Goal: Task Accomplishment & Management: Use online tool/utility

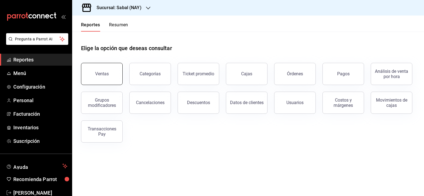
click at [101, 72] on div "Ventas" at bounding box center [102, 73] width 14 height 5
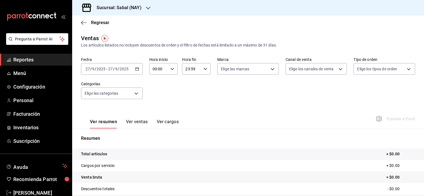
click at [137, 71] on \(Stroke\) "button" at bounding box center [136, 69] width 3 height 3
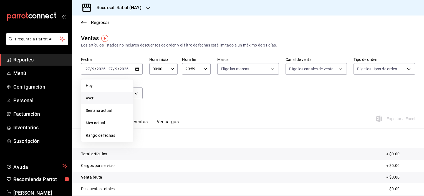
click at [99, 98] on span "Ayer" at bounding box center [107, 98] width 43 height 6
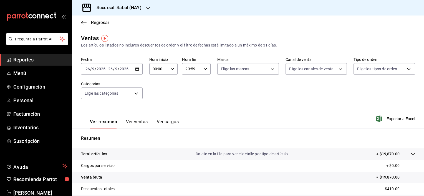
click at [136, 124] on button "Ver ventas" at bounding box center [137, 123] width 22 height 9
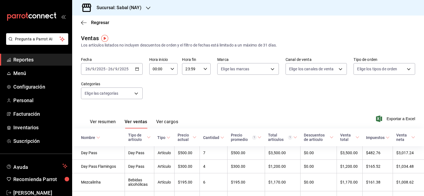
click at [100, 123] on button "Ver resumen" at bounding box center [103, 123] width 26 height 9
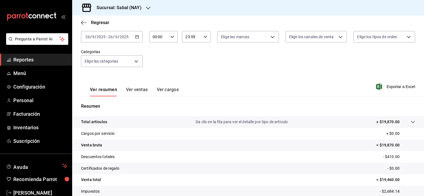
scroll to position [32, 0]
click at [127, 124] on div "Total artículos Da clic en la fila para ver el detalle por tipo de artículo + $…" at bounding box center [240, 122] width 318 height 6
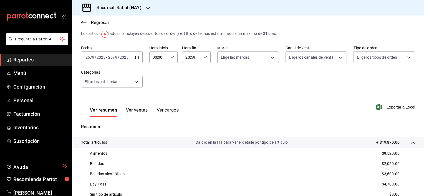
scroll to position [0, 0]
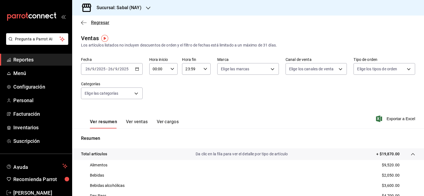
click at [82, 23] on icon "button" at bounding box center [84, 22] width 6 height 5
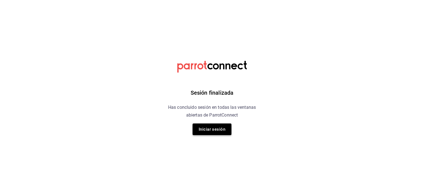
click at [214, 133] on button "Iniciar sesión" at bounding box center [211, 130] width 39 height 12
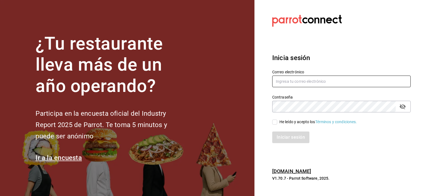
click at [283, 82] on input "text" at bounding box center [341, 82] width 138 height 12
type input "jochoa@sabalplaya.com"
click at [274, 123] on input "He leído y acepto los Términos y condiciones." at bounding box center [274, 122] width 5 height 5
checkbox input "true"
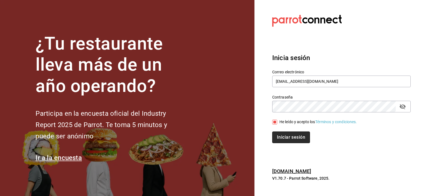
click at [285, 140] on button "Iniciar sesión" at bounding box center [291, 138] width 38 height 12
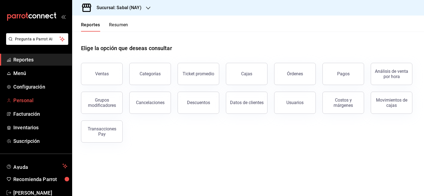
click at [28, 100] on span "Personal" at bounding box center [40, 100] width 54 height 7
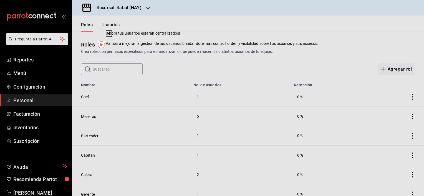
click at [275, 51] on div "Crea roles con permisos específicos para estandarizar lo que pueden hacer los d…" at bounding box center [248, 52] width 334 height 6
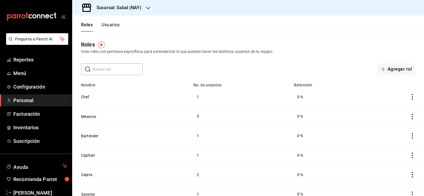
click at [107, 26] on button "Usuarios" at bounding box center [110, 26] width 18 height 9
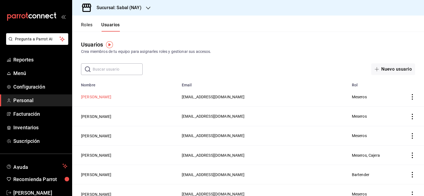
click at [97, 97] on button "Abigail Huerta Velázquez" at bounding box center [96, 97] width 30 height 6
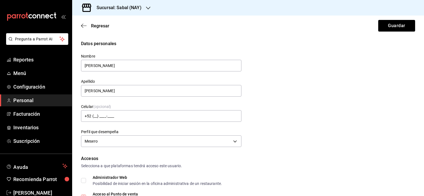
click at [382, 120] on div "Datos personales Nombre Abigail Apellido Huerta Velázquez Celular (opcional) +5…" at bounding box center [248, 94] width 334 height 108
drag, startPoint x: 419, startPoint y: 54, endPoint x: 420, endPoint y: 62, distance: 7.5
click at [420, 62] on div "Regresar Guardar Datos personales Nombre Abigail Apellido Huerta Velázquez Celu…" at bounding box center [248, 106] width 352 height 181
click at [84, 26] on icon "button" at bounding box center [84, 25] width 6 height 5
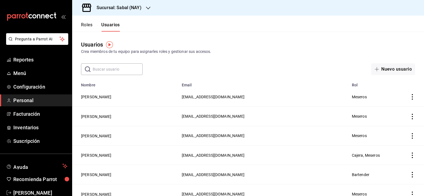
click at [86, 26] on button "Roles" at bounding box center [86, 26] width 11 height 9
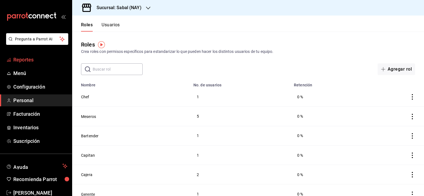
click at [16, 60] on span "Reportes" at bounding box center [40, 59] width 54 height 7
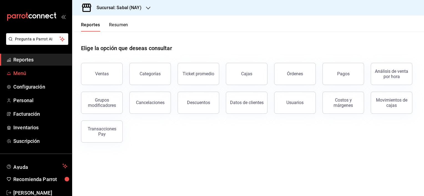
click at [25, 72] on span "Menú" at bounding box center [40, 73] width 54 height 7
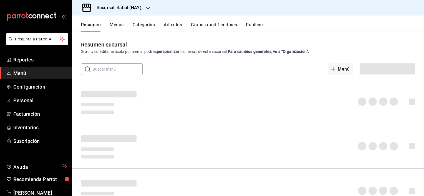
click at [171, 25] on button "Artículos" at bounding box center [173, 26] width 18 height 9
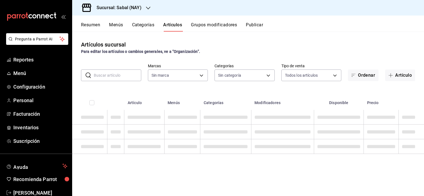
type input "7bb9fc4a-963e-4e00-9402-9ac56289446f"
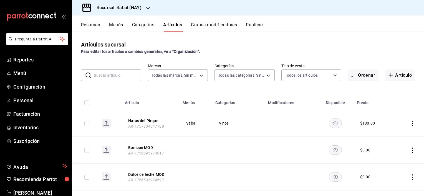
type input "bed2594b-a15d-4bd4-87ff-97f97ee034ef,89ba1751-3de3-413f-a6d3-d357b79ae5de,3a12d…"
click at [111, 76] on input "text" at bounding box center [117, 75] width 47 height 11
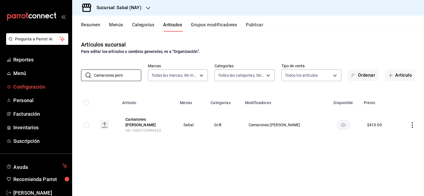
drag, startPoint x: 131, startPoint y: 77, endPoint x: 61, endPoint y: 81, distance: 69.7
click at [61, 81] on div "Pregunta a Parrot AI Reportes Menú Configuración Personal Facturación Inventari…" at bounding box center [212, 98] width 424 height 196
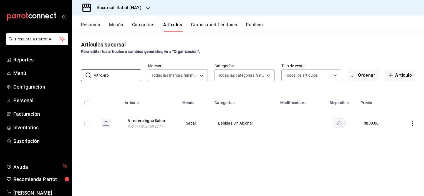
type input "Vitrolero"
click at [205, 167] on div "Artículos sucursal Para editar los artículos o cambios generales, ve a “Organiz…" at bounding box center [248, 114] width 352 height 164
drag, startPoint x: 121, startPoint y: 78, endPoint x: 78, endPoint y: 75, distance: 43.3
click at [78, 75] on div "​ Vitrolero ​ Marcas Todas las marcas, Sin marca 7bb9fc4a-963e-4e00-9402-9ac562…" at bounding box center [248, 73] width 352 height 18
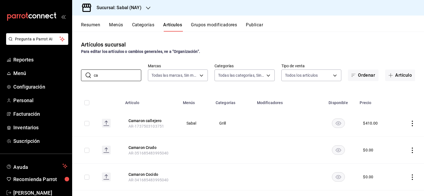
type input "c"
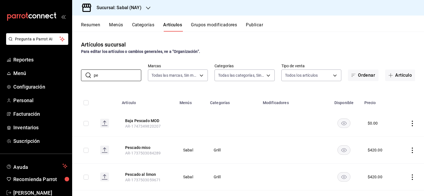
type input "p"
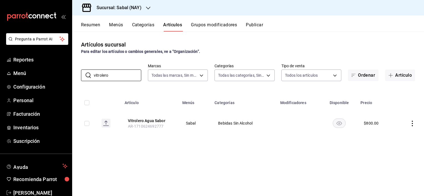
type input "vitrolero"
click at [412, 125] on icon "actions" at bounding box center [412, 124] width 6 height 6
click at [389, 137] on span "Editar" at bounding box center [395, 137] width 14 height 6
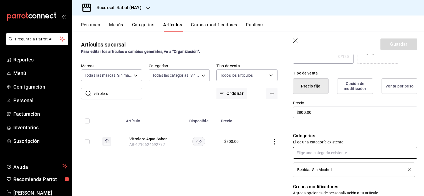
scroll to position [111, 0]
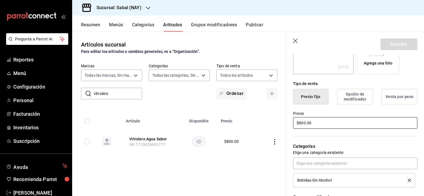
click at [299, 123] on input "$800.00" at bounding box center [355, 123] width 124 height 12
type input "$900.00"
click at [396, 49] on button "Guardar" at bounding box center [398, 45] width 37 height 12
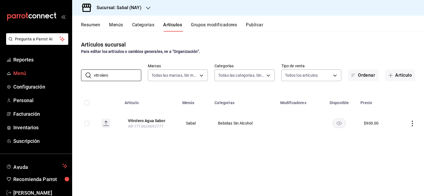
drag, startPoint x: 119, startPoint y: 78, endPoint x: 67, endPoint y: 79, distance: 51.3
click at [67, 79] on div "Pregunta a Parrot AI Reportes Menú Configuración Personal Facturación Inventari…" at bounding box center [212, 98] width 424 height 196
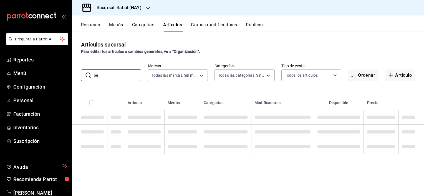
type input "p"
type input "C"
type input "a"
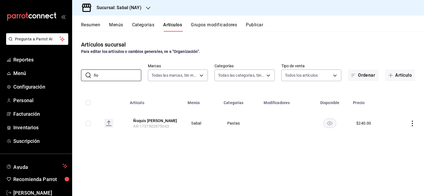
type input "ñ"
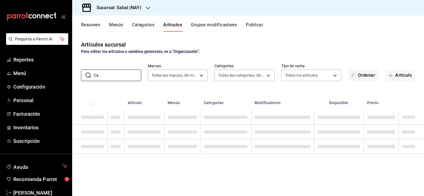
type input "C"
click at [150, 93] on th "Artículo" at bounding box center [144, 101] width 40 height 18
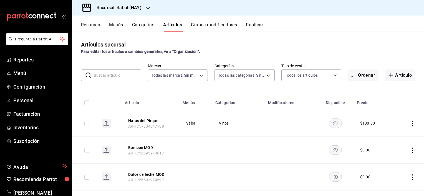
click at [113, 78] on input "text" at bounding box center [117, 75] width 47 height 11
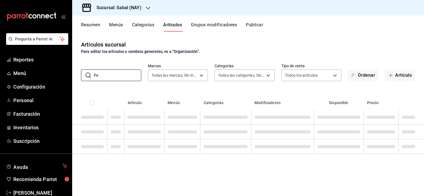
type input "P"
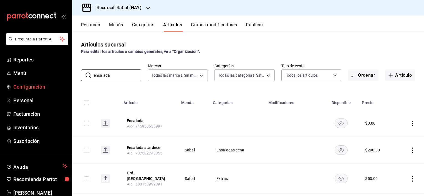
drag, startPoint x: 122, startPoint y: 75, endPoint x: 66, endPoint y: 87, distance: 57.1
click at [66, 87] on div "Pregunta a Parrot AI Reportes Menú Configuración Personal Facturación Inventari…" at bounding box center [212, 98] width 424 height 196
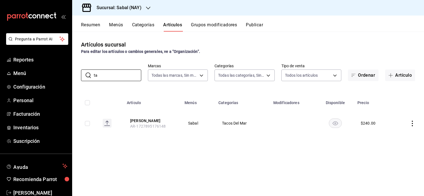
type input "t"
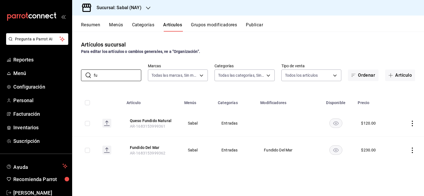
type input "f"
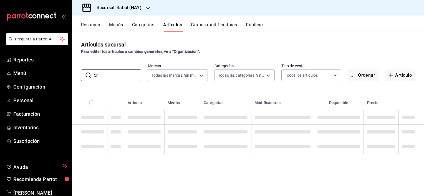
type input "C"
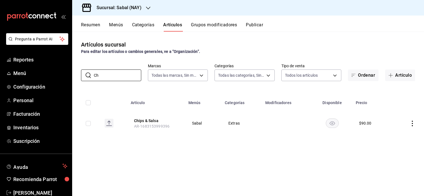
type input "C"
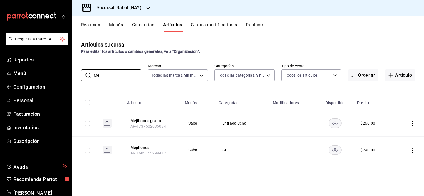
type input "M"
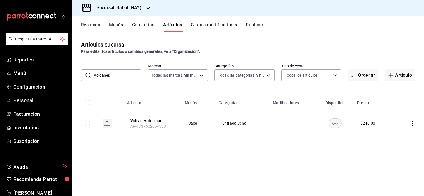
drag, startPoint x: 120, startPoint y: 75, endPoint x: 85, endPoint y: 81, distance: 35.4
click at [85, 81] on div "​ Volcanes ​" at bounding box center [111, 76] width 60 height 12
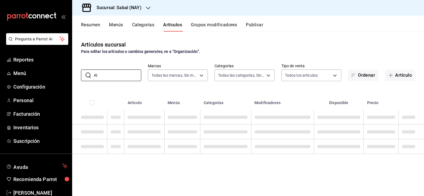
type input "A"
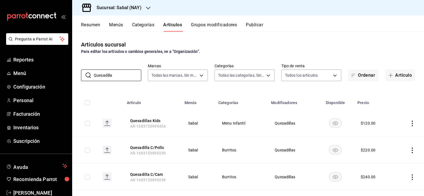
drag, startPoint x: 125, startPoint y: 75, endPoint x: 78, endPoint y: 76, distance: 46.9
click at [78, 76] on div "​ Quesadilla ​ Marcas Todas las marcas, Sin marca 7bb9fc4a-963e-4e00-9402-9ac56…" at bounding box center [248, 73] width 352 height 18
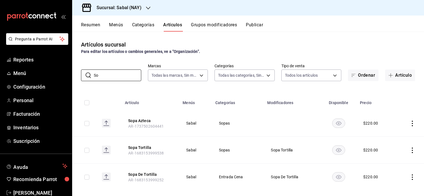
type input "S"
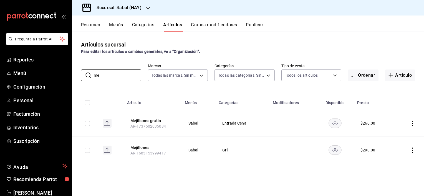
type input "m"
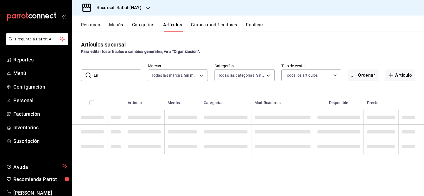
type input "E"
type input "T"
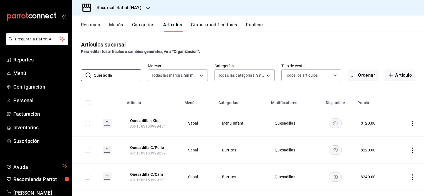
type input "Quesadilla"
click at [27, 73] on span "Menú" at bounding box center [40, 73] width 54 height 7
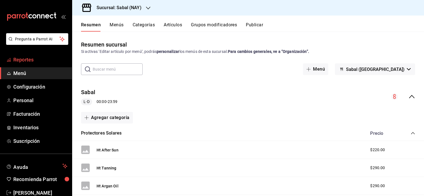
click at [20, 59] on span "Reportes" at bounding box center [40, 59] width 54 height 7
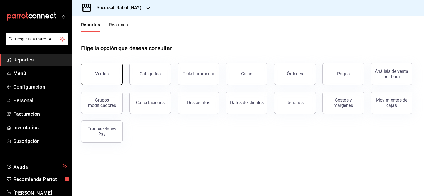
click at [101, 82] on button "Ventas" at bounding box center [102, 74] width 42 height 22
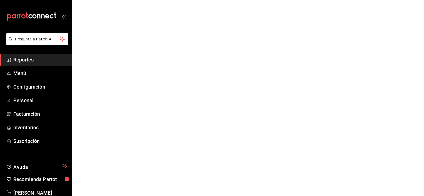
click at [130, 0] on html "Pregunta a Parrot AI Reportes Menú Configuración Personal Facturación Inventari…" at bounding box center [212, 0] width 424 height 0
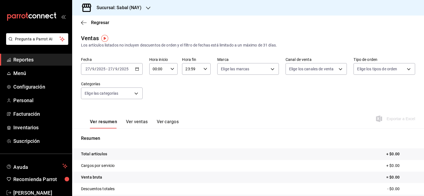
click at [202, 113] on div "Ver resumen Ver ventas Ver cargos Exportar a Excel" at bounding box center [248, 117] width 352 height 23
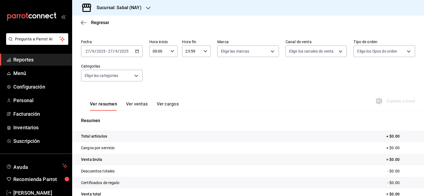
scroll to position [28, 0]
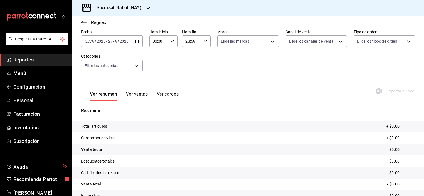
click at [135, 43] on \(Stroke\) "button" at bounding box center [136, 41] width 3 height 3
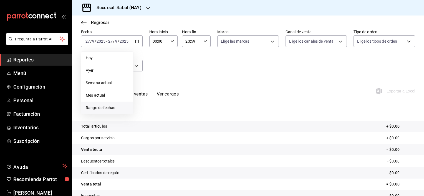
click at [95, 108] on span "Rango de fechas" at bounding box center [107, 108] width 43 height 6
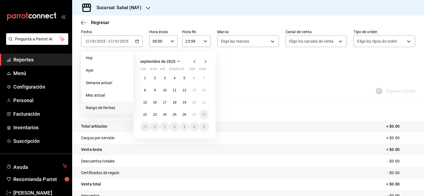
click at [154, 59] on span "septiembre de 2025" at bounding box center [157, 61] width 35 height 4
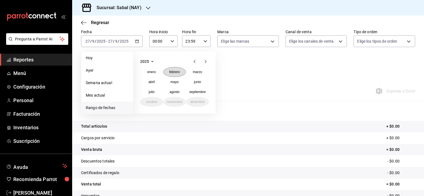
click at [179, 72] on abbr "febrero" at bounding box center [174, 72] width 11 height 4
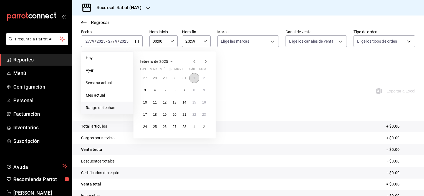
click at [194, 78] on abbr "1" at bounding box center [194, 78] width 2 height 4
click at [186, 126] on abbr "28" at bounding box center [184, 127] width 4 height 4
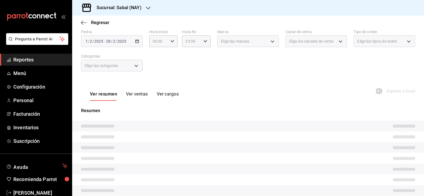
click at [272, 73] on div "Fecha 2025-02-01 1 / 2 / 2025 - 2025-02-28 28 / 2 / 2025 Hora inicio 00:00 Hora…" at bounding box center [248, 53] width 334 height 49
click at [139, 95] on button "Ver ventas" at bounding box center [137, 96] width 22 height 9
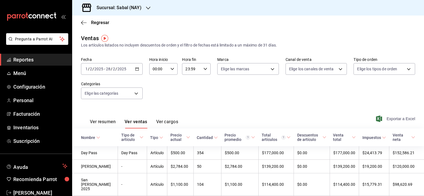
click at [393, 119] on span "Exportar a Excel" at bounding box center [396, 119] width 38 height 7
click at [234, 97] on div "Fecha 2025-02-01 1 / 2 / 2025 - 2025-02-28 28 / 2 / 2025 Hora inicio 00:00 Hora…" at bounding box center [248, 81] width 334 height 49
click at [21, 75] on span "Menú" at bounding box center [40, 73] width 54 height 7
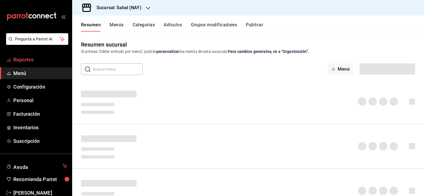
click at [27, 59] on span "Reportes" at bounding box center [40, 59] width 54 height 7
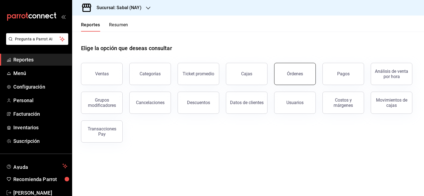
click at [285, 73] on button "Órdenes" at bounding box center [295, 74] width 42 height 22
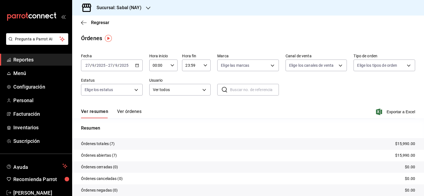
click at [130, 111] on button "Ver órdenes" at bounding box center [129, 113] width 24 height 9
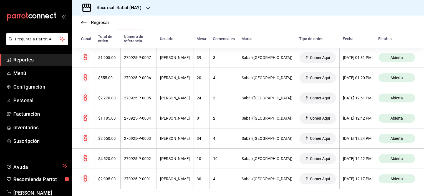
scroll to position [93, 0]
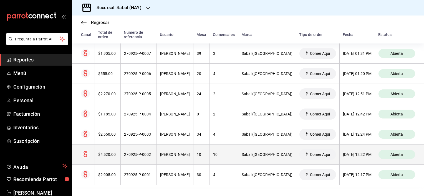
click at [177, 156] on div "Abigail Huerta Velázquez" at bounding box center [175, 155] width 30 height 4
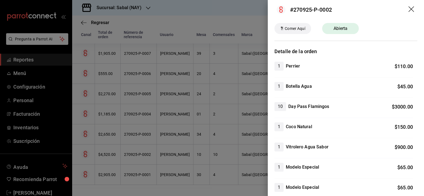
scroll to position [0, 0]
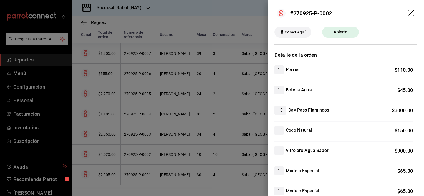
click at [408, 14] on icon "drag" at bounding box center [411, 13] width 7 height 7
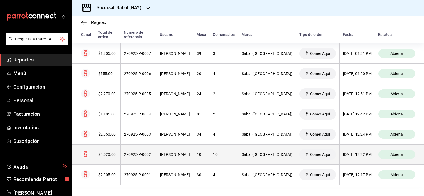
click at [175, 155] on div "Abigail Huerta Velázquez" at bounding box center [175, 155] width 30 height 4
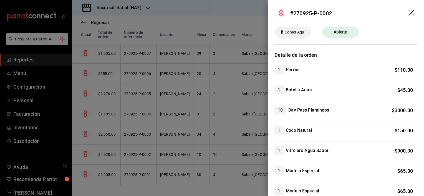
click at [408, 13] on icon "drag" at bounding box center [411, 13] width 7 height 7
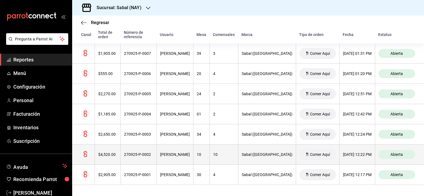
click at [177, 158] on th "Abigail Huerta Velázquez" at bounding box center [174, 155] width 37 height 20
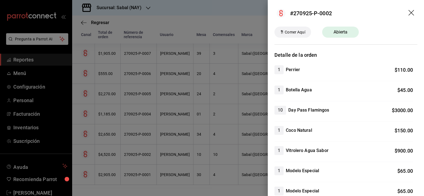
click at [408, 12] on icon "drag" at bounding box center [411, 13] width 6 height 6
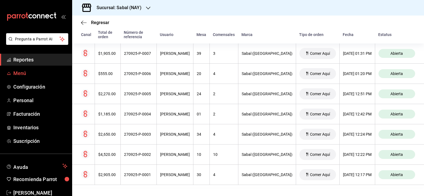
click at [21, 75] on span "Menú" at bounding box center [40, 73] width 54 height 7
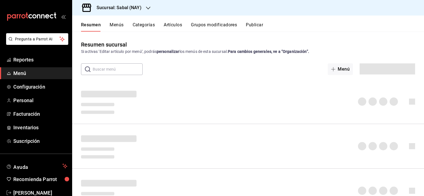
click at [174, 24] on button "Artículos" at bounding box center [173, 26] width 18 height 9
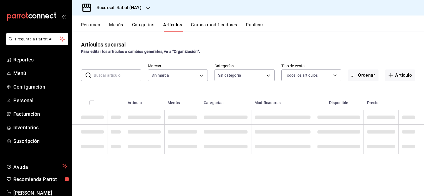
click at [110, 76] on input "text" at bounding box center [117, 75] width 47 height 11
type input "7bb9fc4a-963e-4e00-9402-9ac56289446f"
type input "bed2594b-a15d-4bd4-87ff-97f97ee034ef,89ba1751-3de3-413f-a6d3-d357b79ae5de,3a12d…"
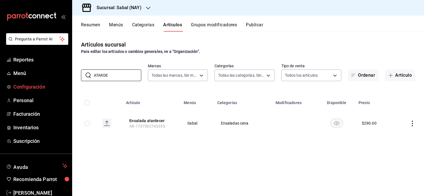
drag, startPoint x: 113, startPoint y: 76, endPoint x: 66, endPoint y: 85, distance: 47.9
click at [68, 83] on div "Pregunta a Parrot AI Reportes Menú Configuración Personal Facturación Inventari…" at bounding box center [212, 98] width 424 height 196
paste input "Carpaccio de Vacio"
drag, startPoint x: 130, startPoint y: 75, endPoint x: 81, endPoint y: 78, distance: 48.6
click at [81, 78] on div "​ Carpaccio de Vacio ​" at bounding box center [111, 76] width 60 height 12
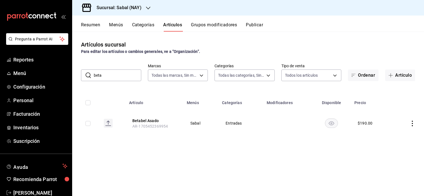
drag, startPoint x: 123, startPoint y: 80, endPoint x: 86, endPoint y: 77, distance: 37.4
click at [86, 77] on div "​ beta ​" at bounding box center [111, 76] width 60 height 12
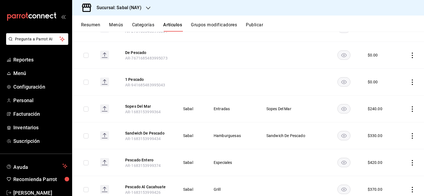
scroll to position [333, 0]
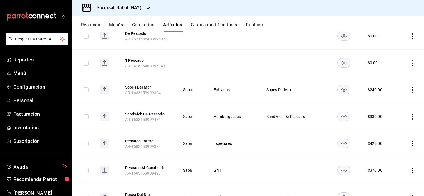
type input "pes"
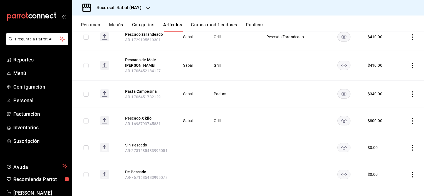
scroll to position [0, 0]
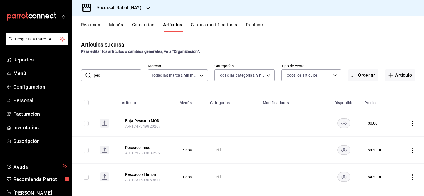
drag, startPoint x: 110, startPoint y: 77, endPoint x: 84, endPoint y: 75, distance: 25.9
click at [84, 75] on div "​ pes ​" at bounding box center [111, 76] width 60 height 12
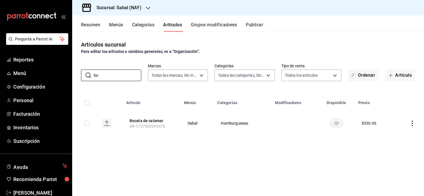
type input "b"
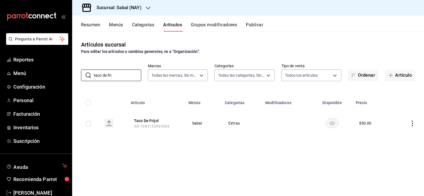
drag, startPoint x: 115, startPoint y: 75, endPoint x: 80, endPoint y: 84, distance: 35.6
click at [80, 84] on div "Artículos sucursal Para editar los artículos o cambios generales, ve a “Organiz…" at bounding box center [248, 114] width 352 height 164
paste input "Bbq Ribs"
drag, startPoint x: 119, startPoint y: 75, endPoint x: 88, endPoint y: 76, distance: 31.1
click at [88, 76] on div "​ Bbq Ribs ​" at bounding box center [111, 76] width 60 height 12
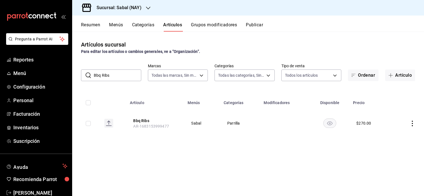
paste input "Ensalada azul"
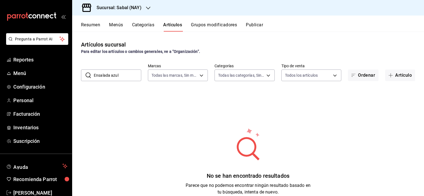
drag, startPoint x: 133, startPoint y: 75, endPoint x: 85, endPoint y: 77, distance: 48.0
click at [85, 77] on div "​ Ensalada azul ​" at bounding box center [111, 76] width 60 height 12
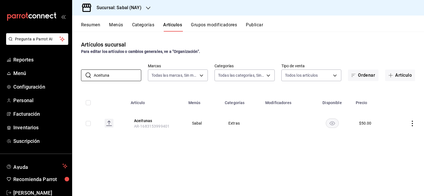
drag, startPoint x: 121, startPoint y: 73, endPoint x: 73, endPoint y: 83, distance: 49.1
click at [73, 83] on div "Artículos sucursal Para editar los artículos o cambios generales, ve a “Organiz…" at bounding box center [248, 114] width 352 height 164
drag, startPoint x: 110, startPoint y: 74, endPoint x: 76, endPoint y: 79, distance: 33.9
click at [76, 79] on div "​ Ord. f ​ Marcas Todas las marcas, Sin marca 7bb9fc4a-963e-4e00-9402-9ac562894…" at bounding box center [248, 73] width 352 height 18
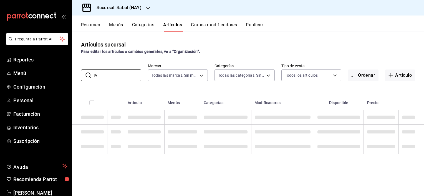
type input "l"
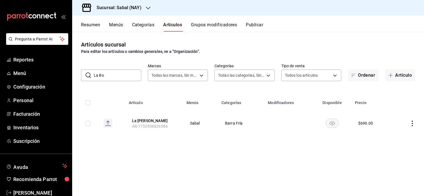
drag, startPoint x: 114, startPoint y: 78, endPoint x: 88, endPoint y: 74, distance: 26.4
click at [88, 74] on div "​ La Bo ​" at bounding box center [111, 76] width 60 height 12
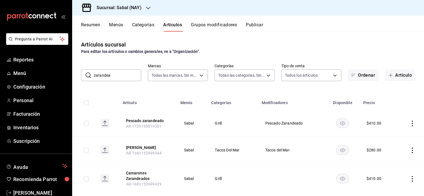
drag, startPoint x: 111, startPoint y: 77, endPoint x: 89, endPoint y: 78, distance: 21.9
click at [89, 78] on div "​ zarandea ​" at bounding box center [111, 76] width 60 height 12
paste input "Tacos enchilados"
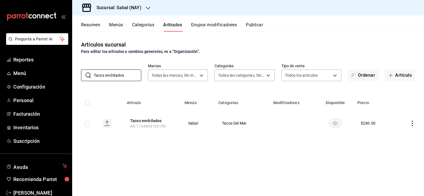
type input "Tacos enchilados"
